Goal: Information Seeking & Learning: Learn about a topic

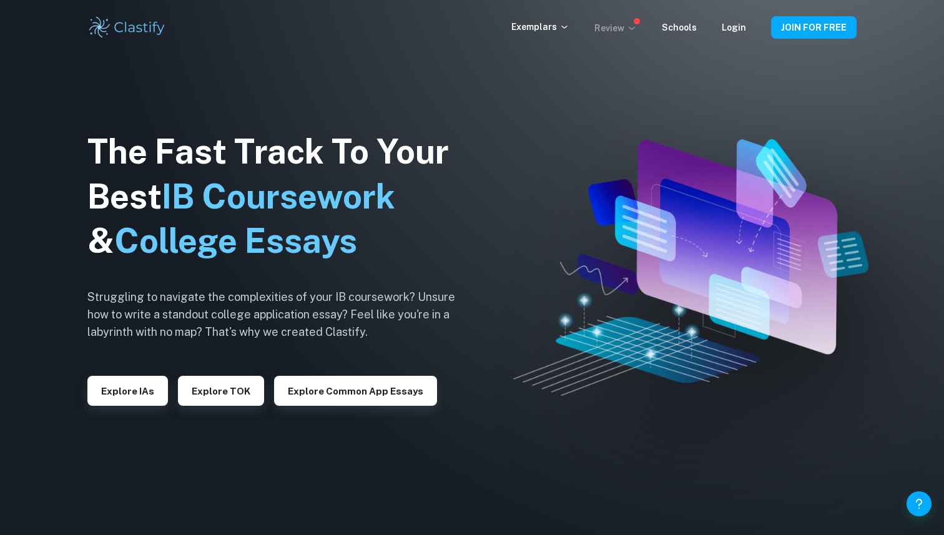
click at [636, 24] on icon at bounding box center [632, 28] width 10 height 10
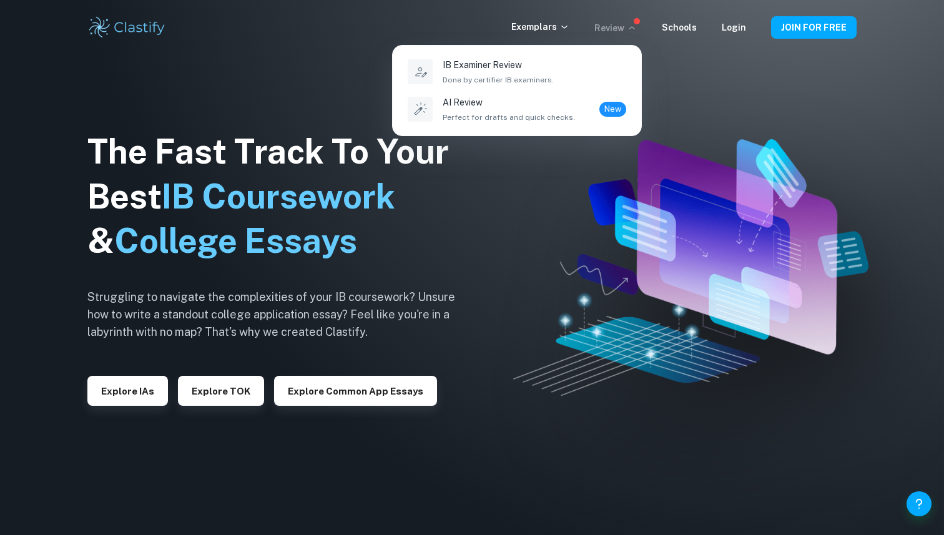
click at [563, 30] on div at bounding box center [472, 267] width 944 height 535
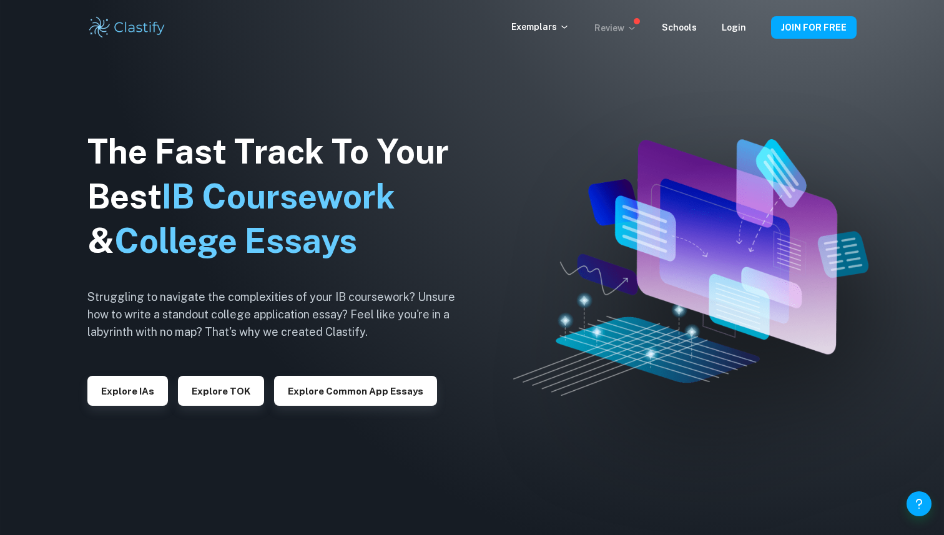
click at [563, 30] on p "Exemplars" at bounding box center [540, 27] width 58 height 14
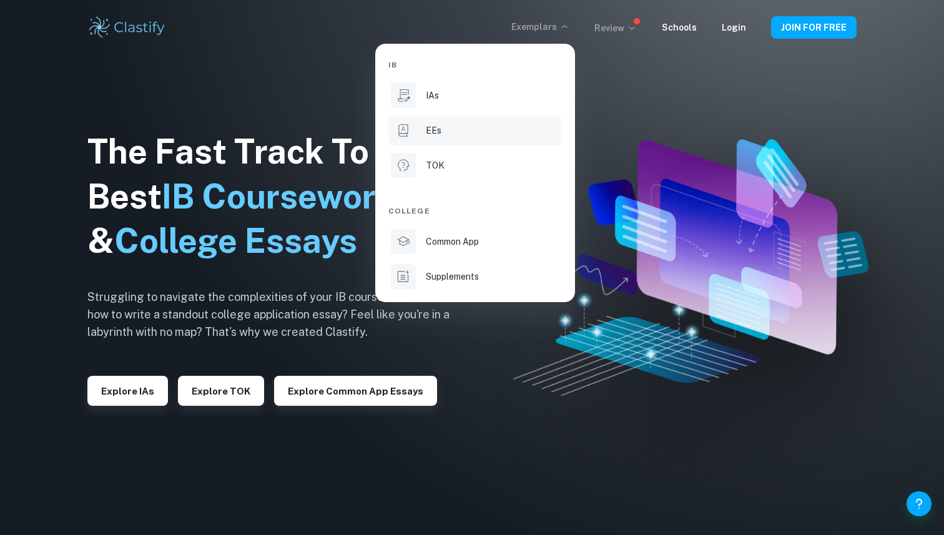
click at [485, 139] on li "EEs" at bounding box center [475, 131] width 174 height 30
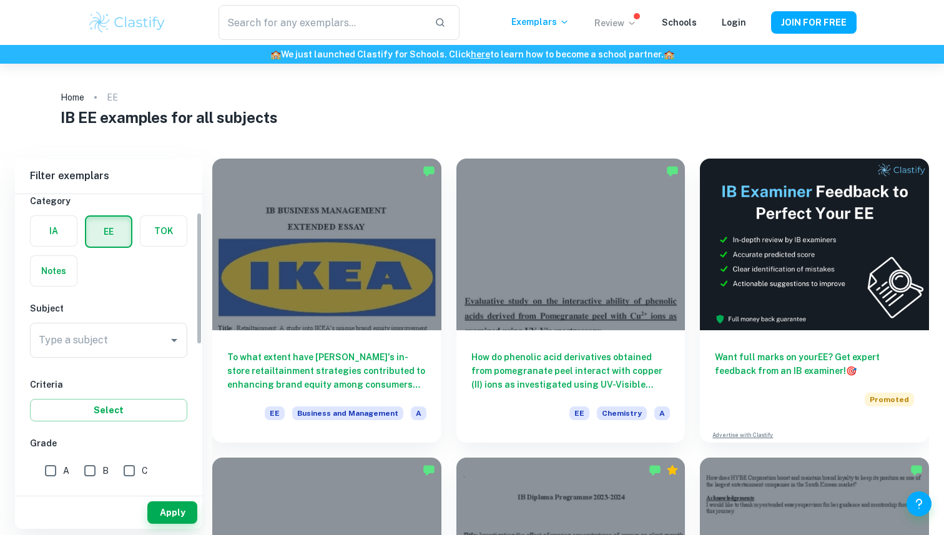
scroll to position [51, 0]
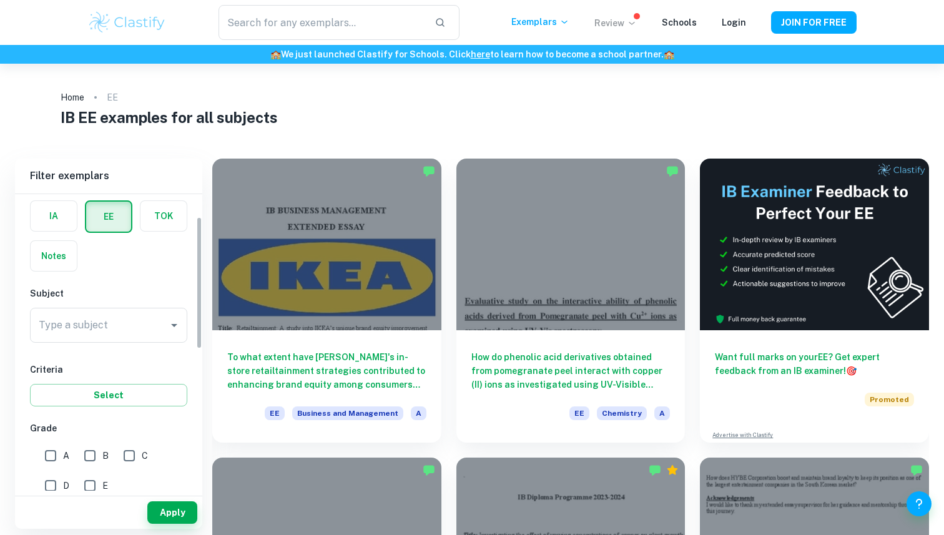
click at [132, 335] on input "Type a subject" at bounding box center [99, 325] width 127 height 24
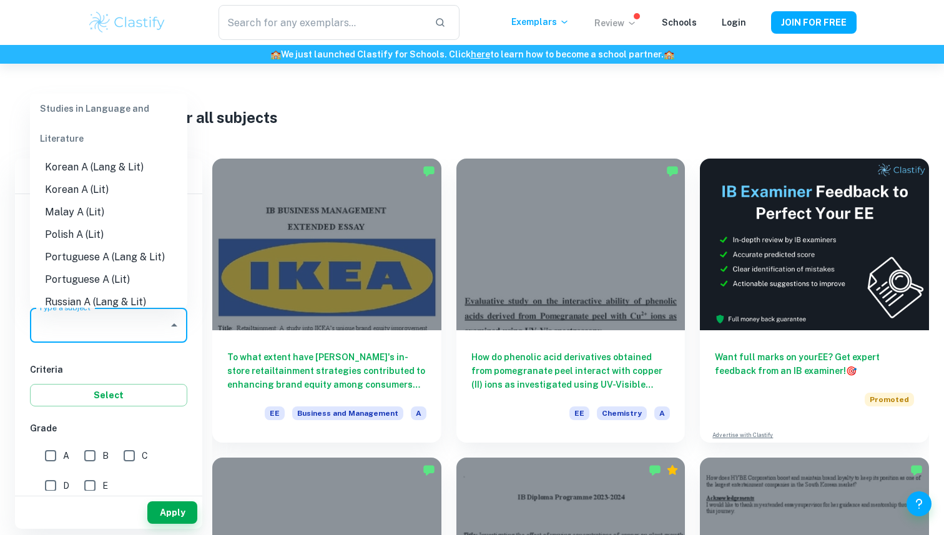
scroll to position [330, 0]
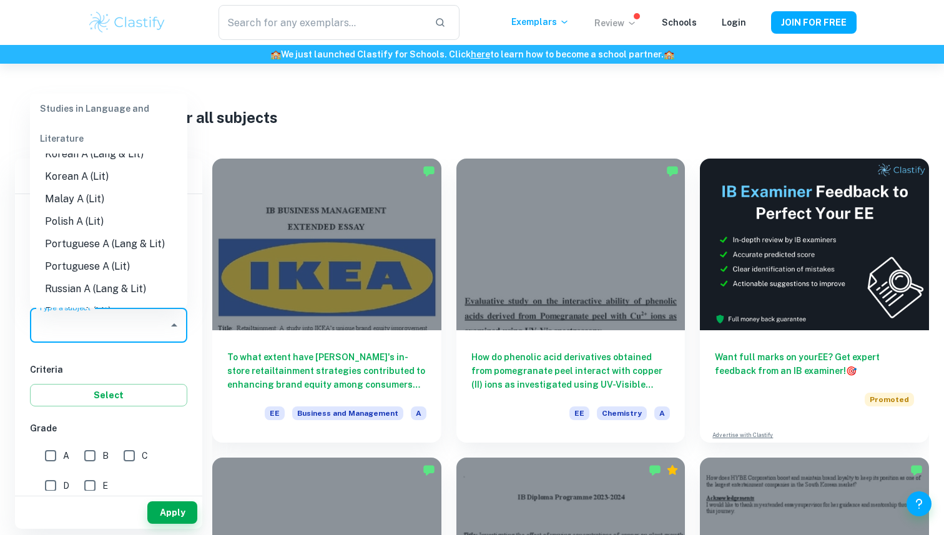
click at [114, 240] on li "Portuguese A (Lang & Lit)" at bounding box center [108, 244] width 157 height 22
type input "Portuguese A (Lang & Lit)"
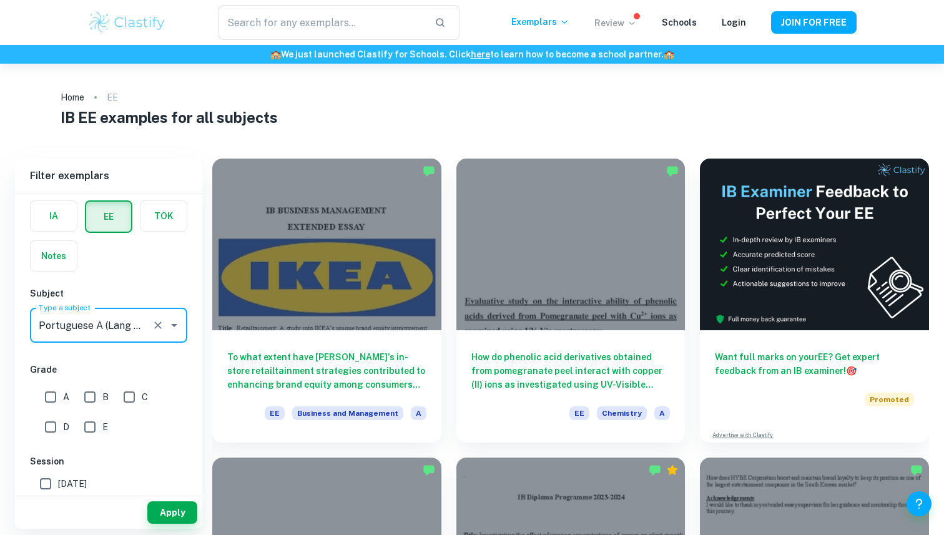
click at [57, 398] on input "A" at bounding box center [50, 397] width 25 height 25
checkbox input "true"
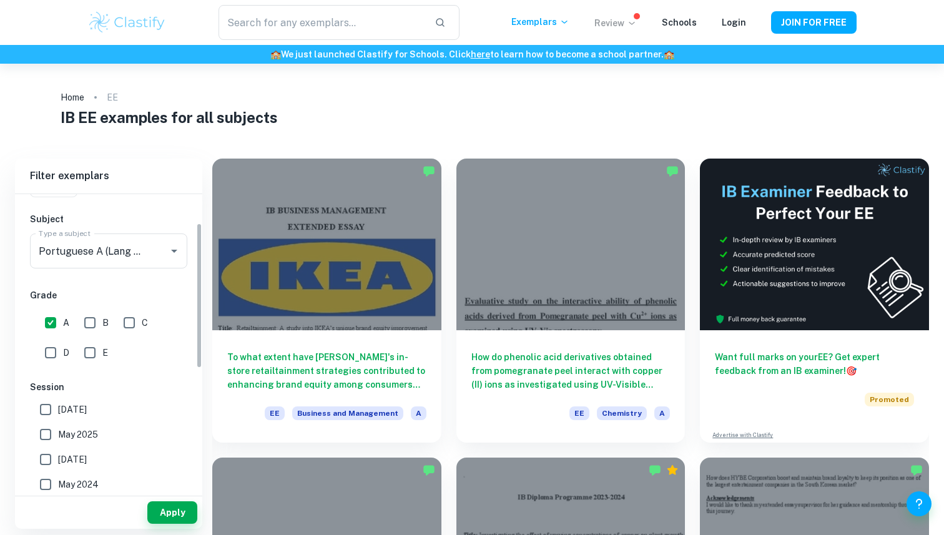
scroll to position [172, 0]
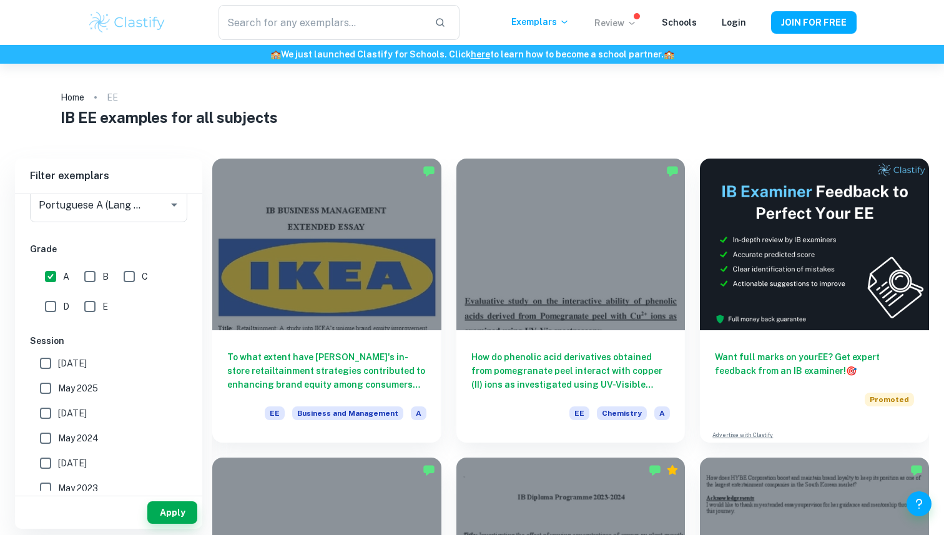
click at [53, 362] on input "[DATE]" at bounding box center [45, 363] width 25 height 25
checkbox input "true"
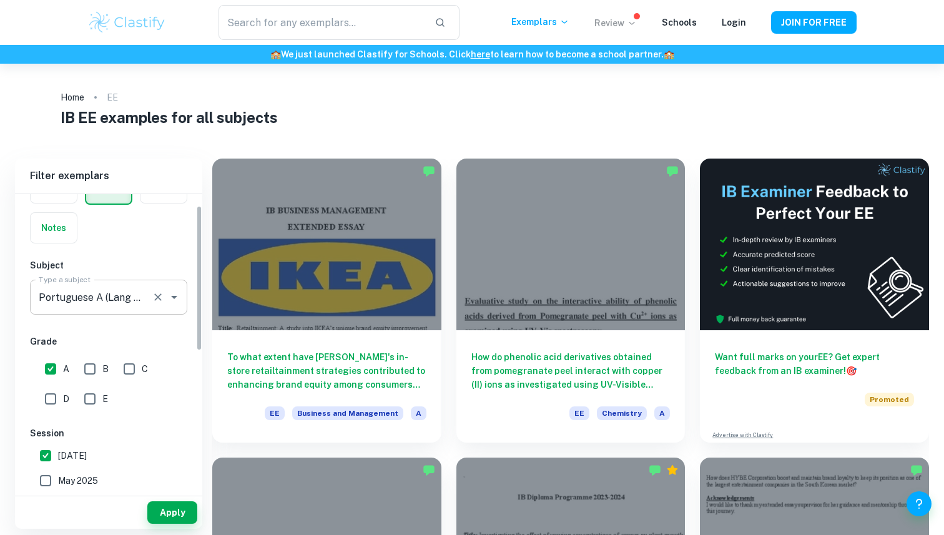
scroll to position [8, 0]
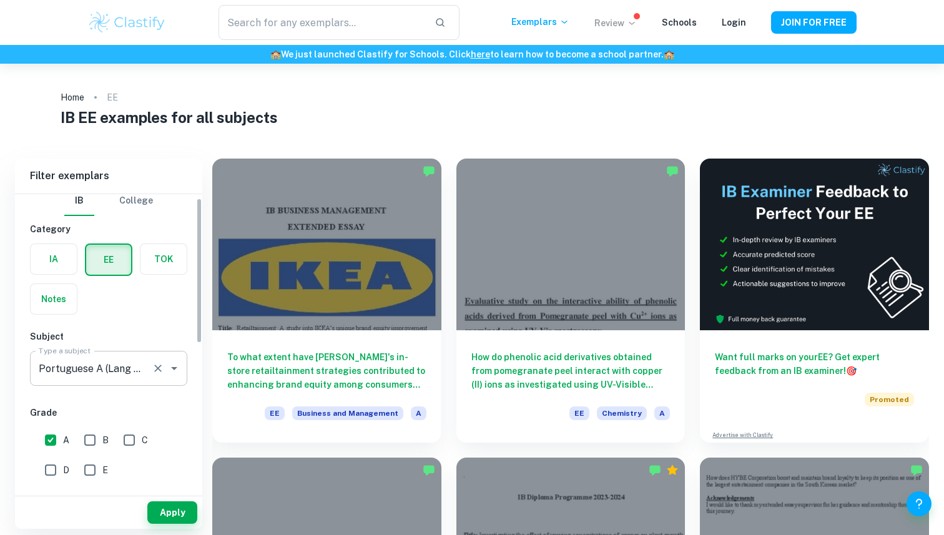
click at [101, 377] on input "Portuguese A (Lang & Lit)" at bounding box center [91, 369] width 111 height 24
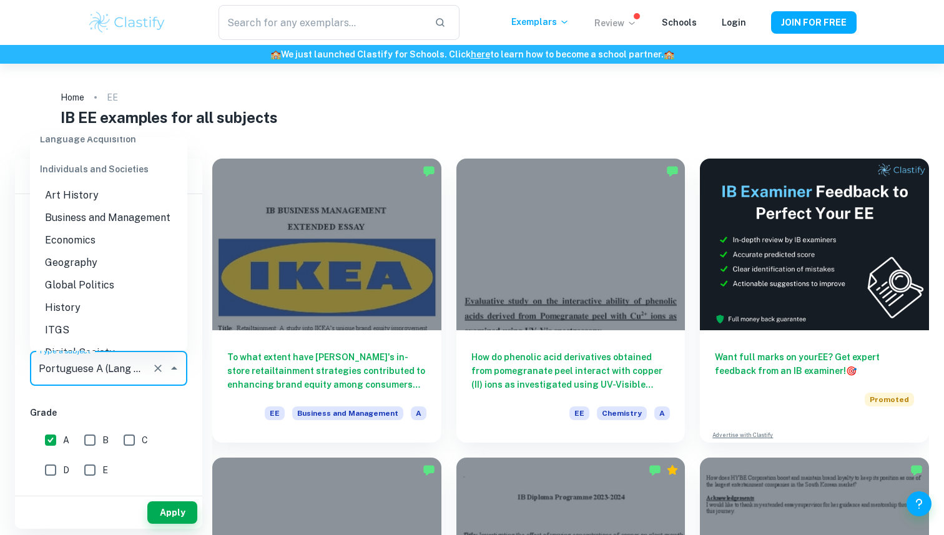
scroll to position [1086, 0]
click at [96, 217] on li "Business and Management" at bounding box center [108, 220] width 157 height 22
type input "Business and Management"
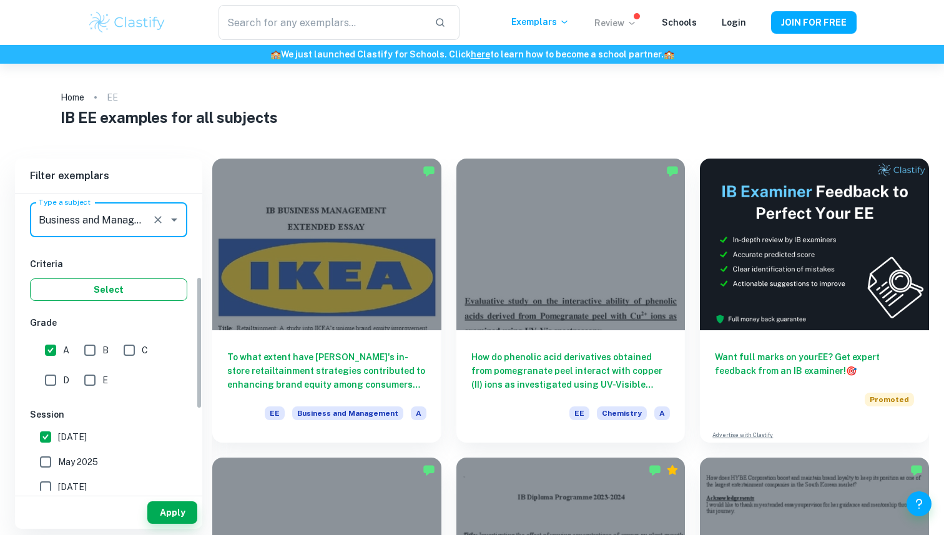
scroll to position [210, 0]
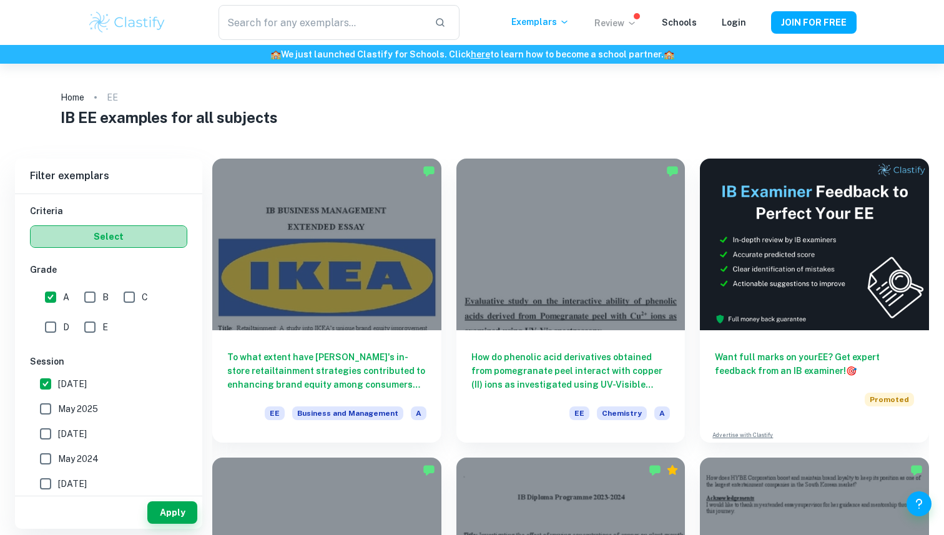
click at [133, 238] on button "Select" at bounding box center [108, 236] width 157 height 22
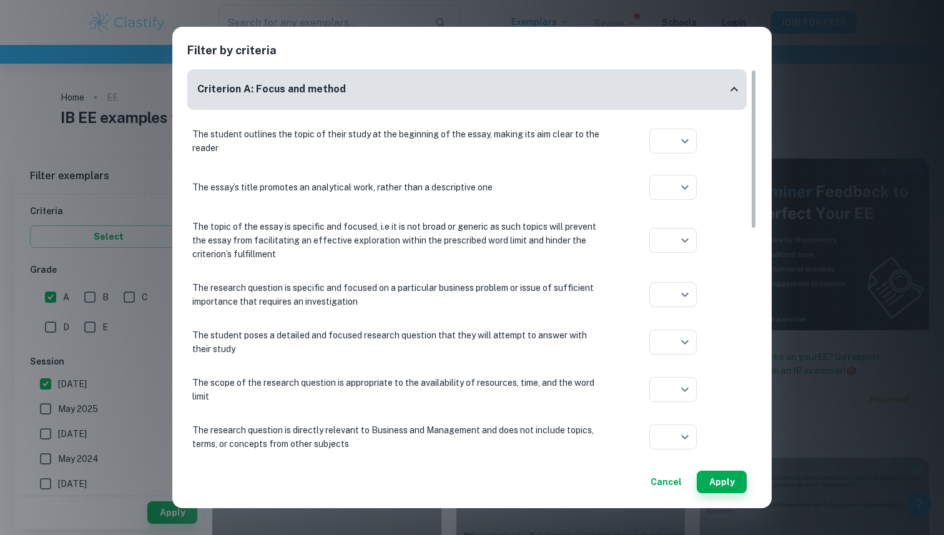
click at [667, 126] on div "The student outlines the topic of their study at the beginning of the essay, ma…" at bounding box center [466, 140] width 559 height 37
click at [667, 130] on body "We value your privacy We use cookies to enhance your browsing experience, serve…" at bounding box center [472, 331] width 944 height 535
click at [674, 187] on icon at bounding box center [673, 188] width 12 height 12
type input "yes"
click at [674, 194] on body "We value your privacy We use cookies to enhance your browsing experience, serve…" at bounding box center [472, 331] width 944 height 535
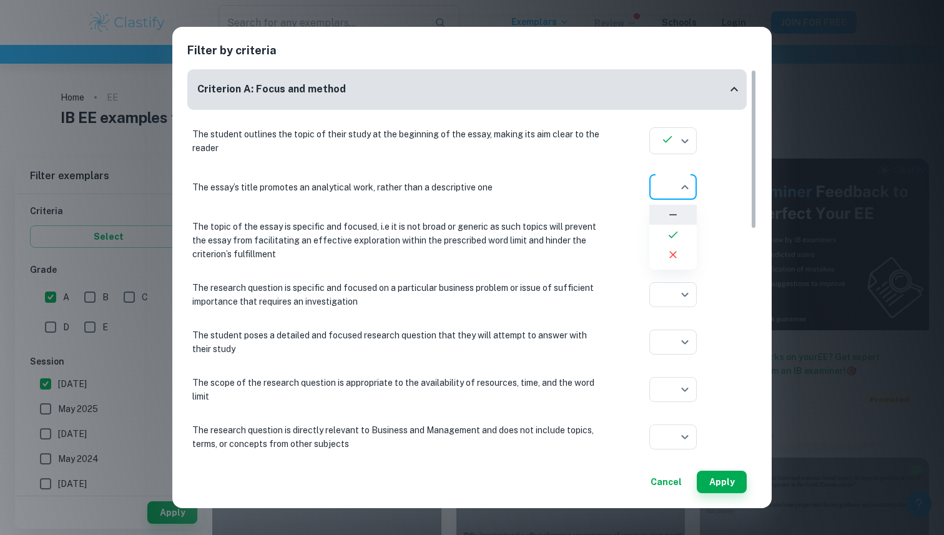
click at [719, 488] on div at bounding box center [472, 267] width 944 height 535
click at [727, 501] on div "Filter by criteria Criterion A: Focus and method The student outlines the topic…" at bounding box center [471, 267] width 599 height 481
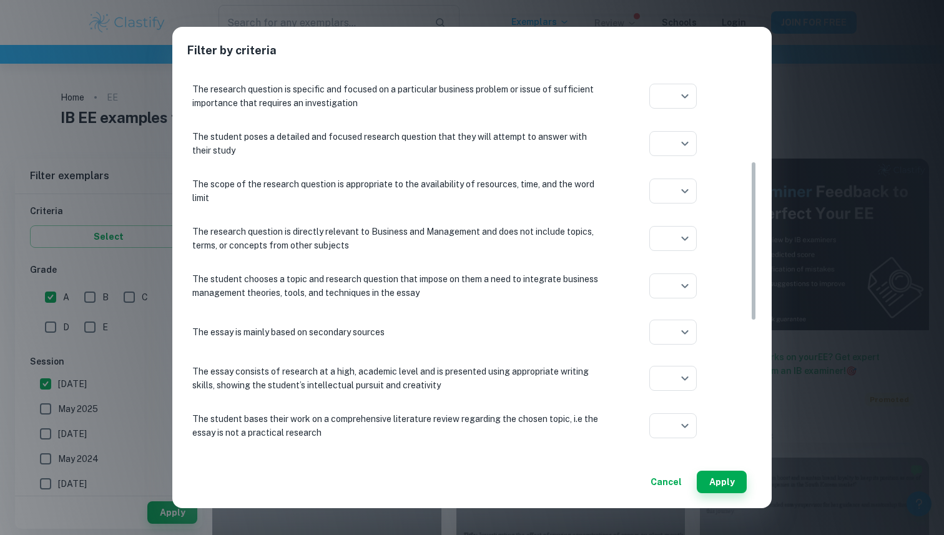
scroll to position [0, 0]
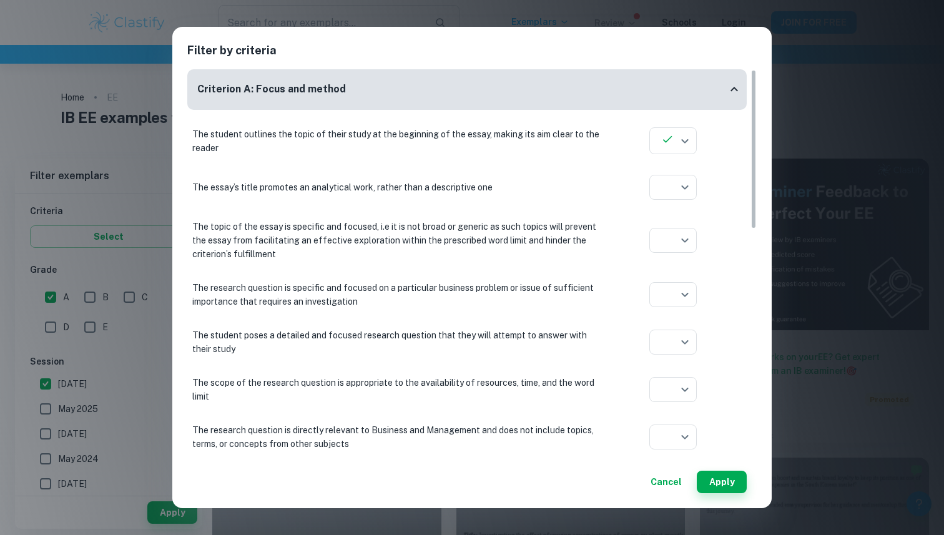
click at [666, 478] on button "Cancel" at bounding box center [666, 482] width 41 height 22
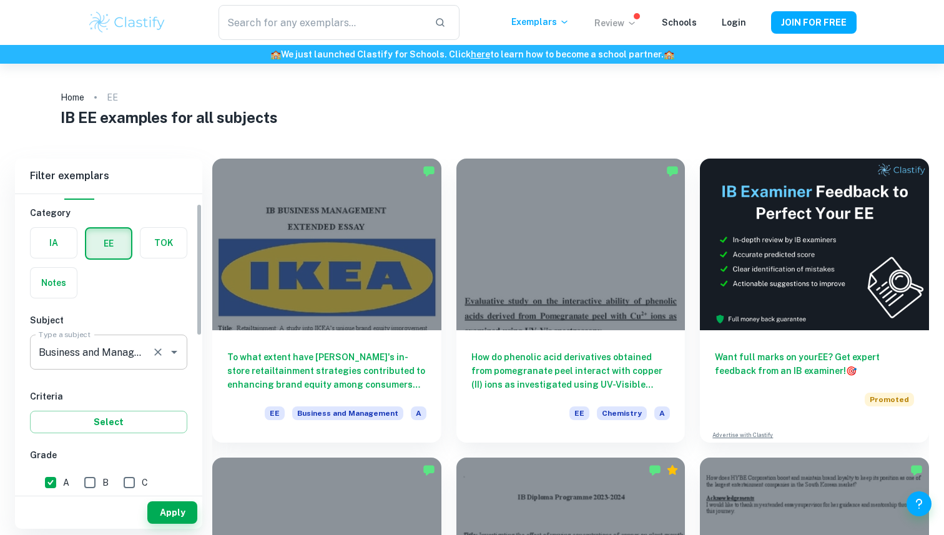
scroll to position [7, 0]
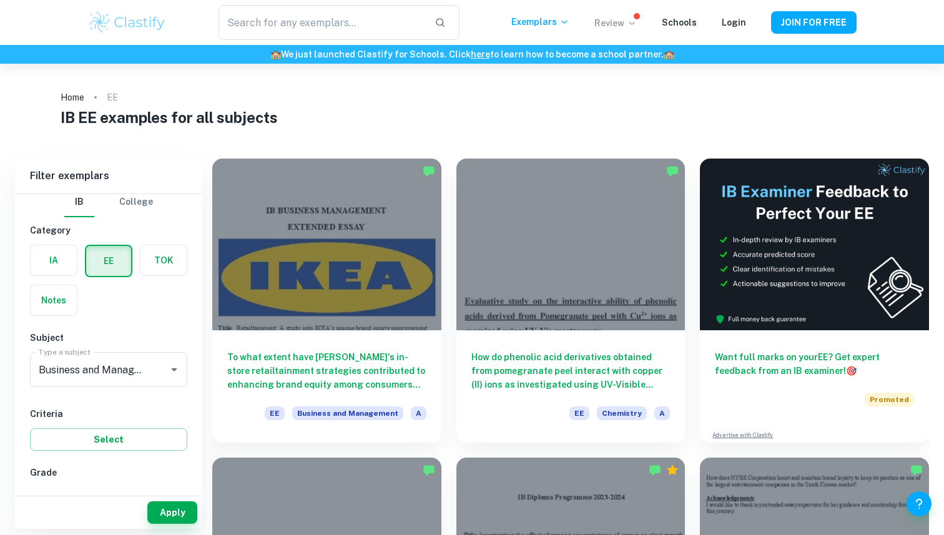
click at [133, 451] on div "IB College Category IA EE TOK Notes Subject Type a subject Business and Managem…" at bounding box center [108, 518] width 187 height 662
click at [164, 510] on button "Apply" at bounding box center [172, 512] width 50 height 22
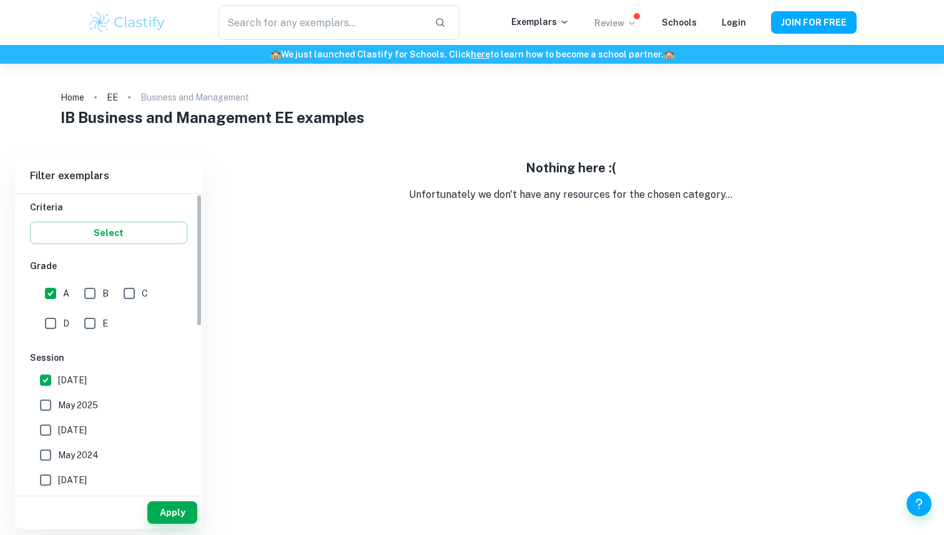
scroll to position [312, 0]
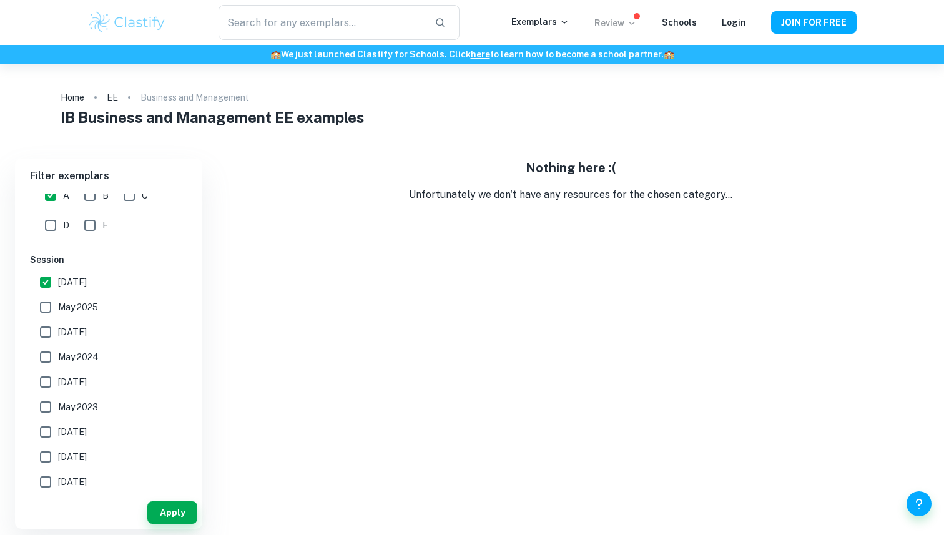
click at [59, 282] on span "[DATE]" at bounding box center [72, 282] width 29 height 14
click at [58, 282] on input "[DATE]" at bounding box center [45, 282] width 25 height 25
checkbox input "false"
click at [57, 308] on input "May 2025" at bounding box center [45, 307] width 25 height 25
checkbox input "true"
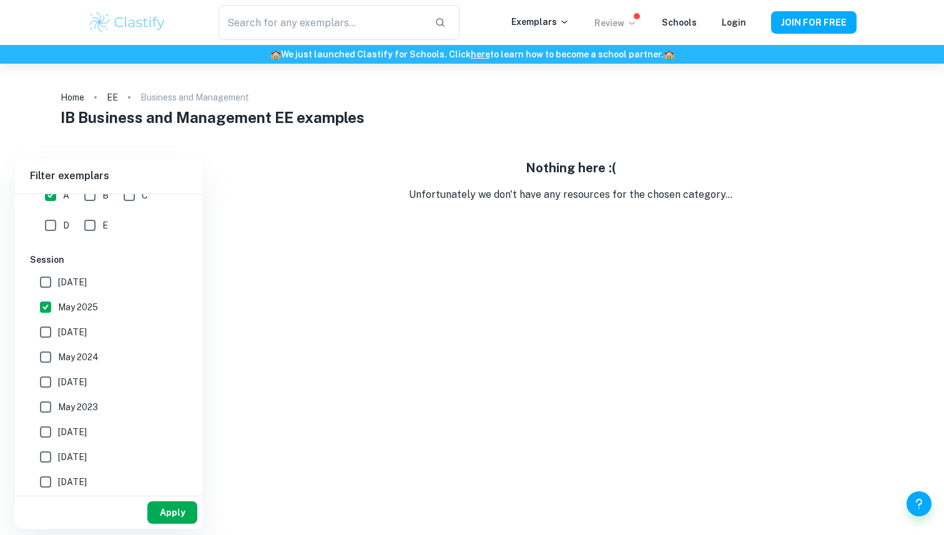
click at [158, 511] on button "Apply" at bounding box center [172, 512] width 50 height 22
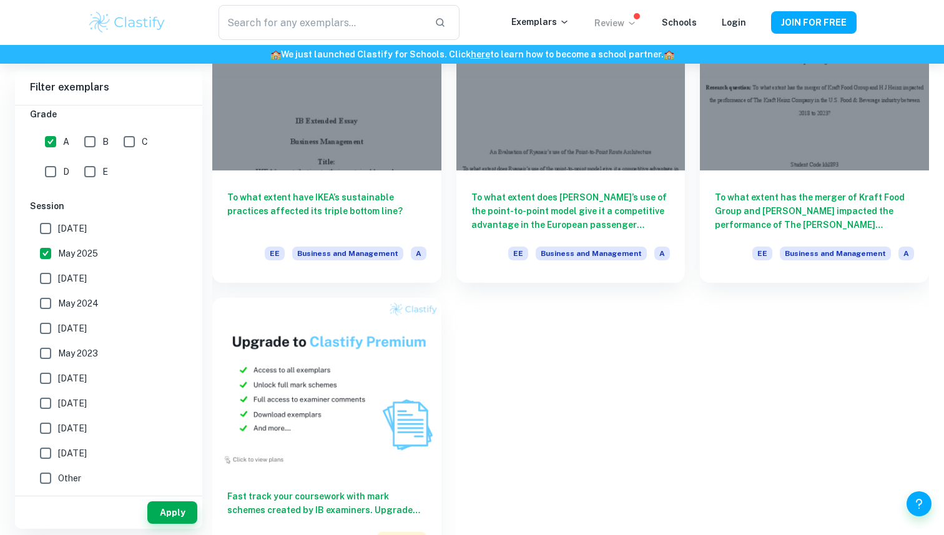
scroll to position [454, 0]
